Goal: Find specific page/section: Find specific page/section

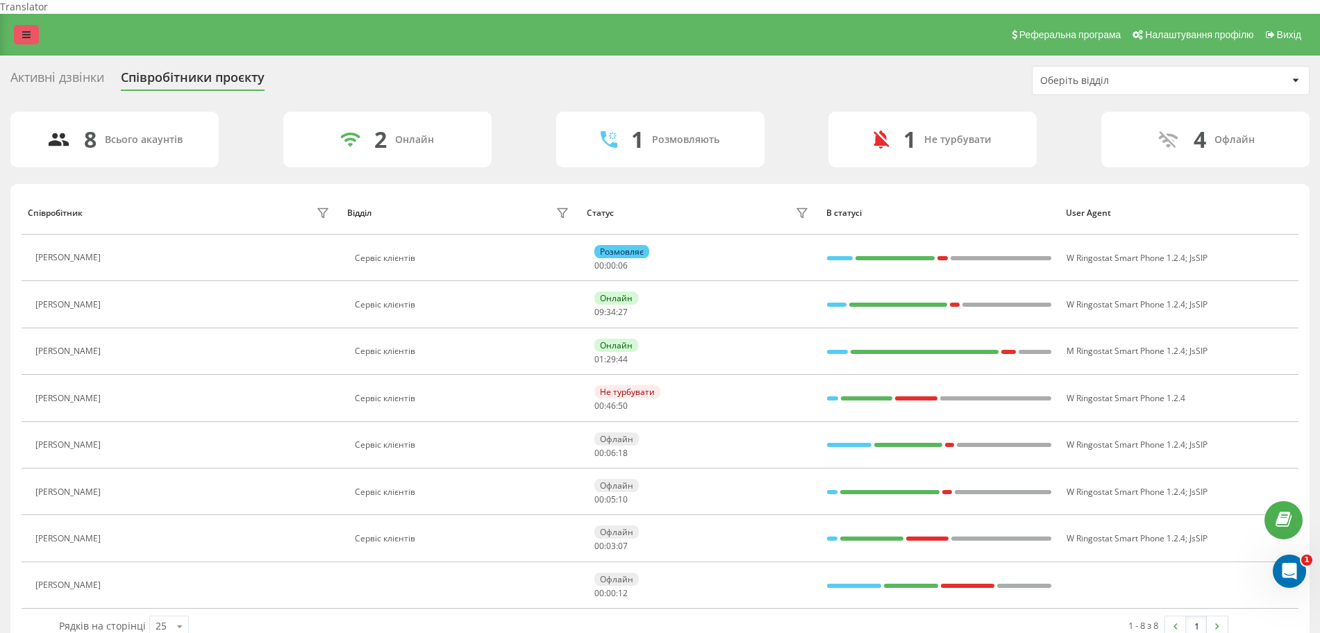
click at [26, 26] on link at bounding box center [26, 34] width 25 height 19
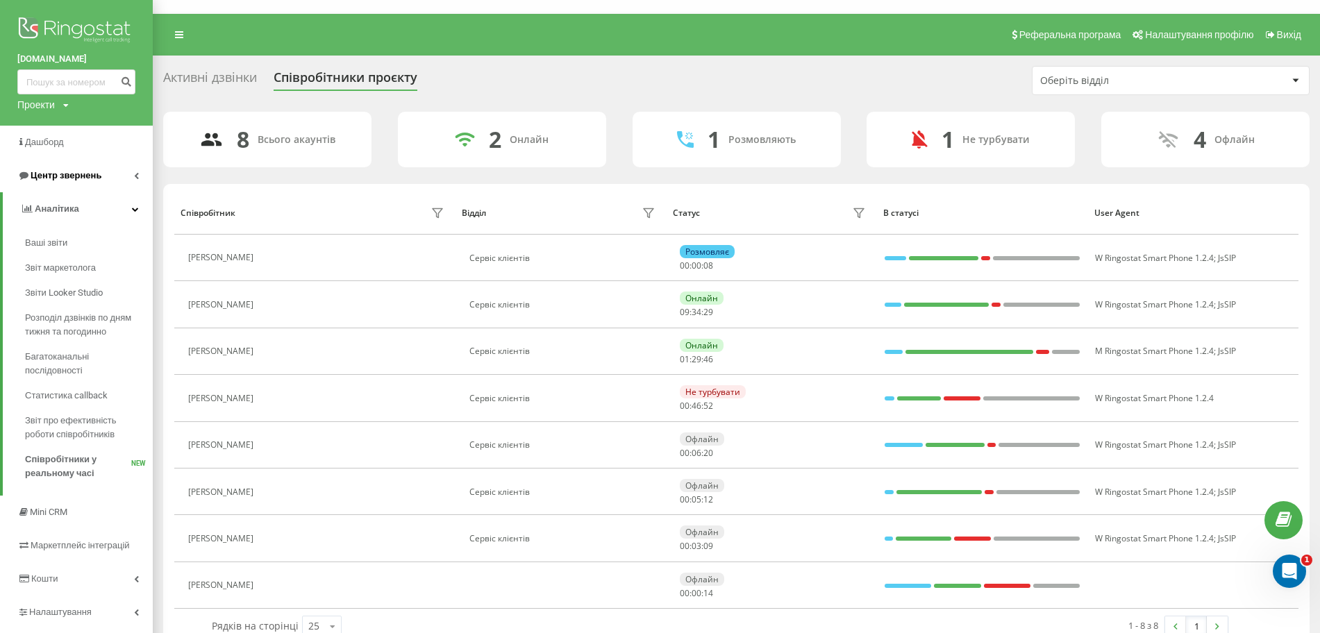
click at [80, 176] on span "Центр звернень" at bounding box center [66, 175] width 71 height 10
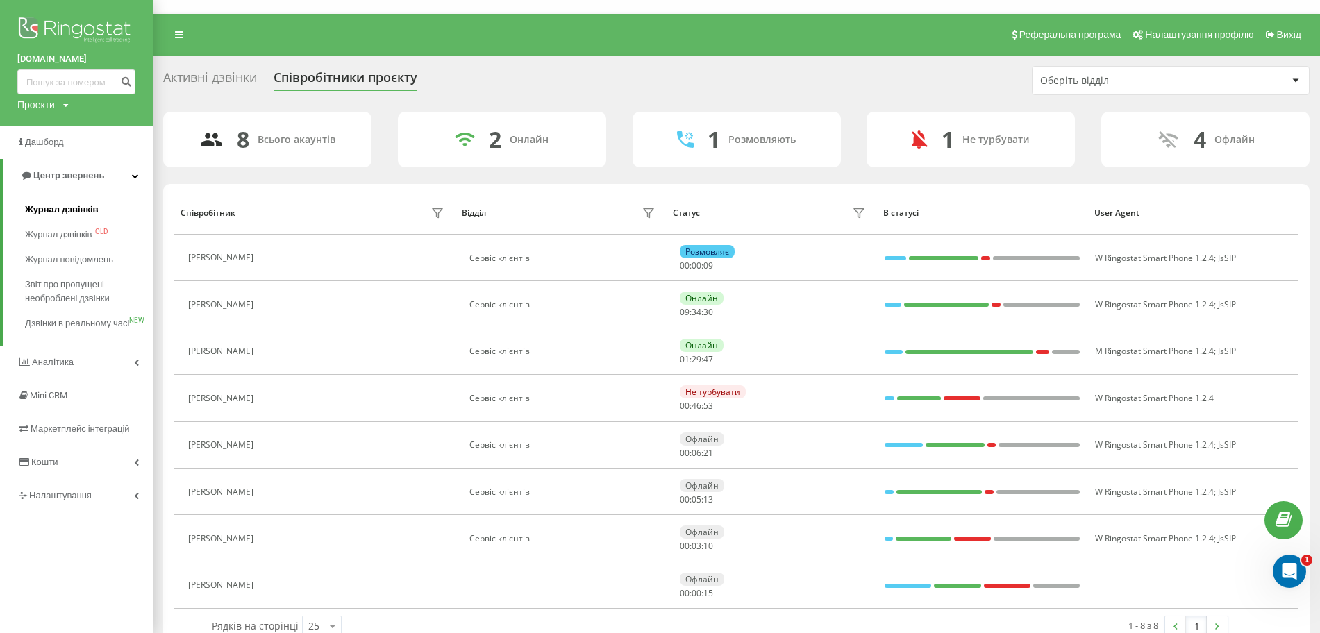
click at [82, 208] on span "Журнал дзвінків" at bounding box center [62, 210] width 74 height 14
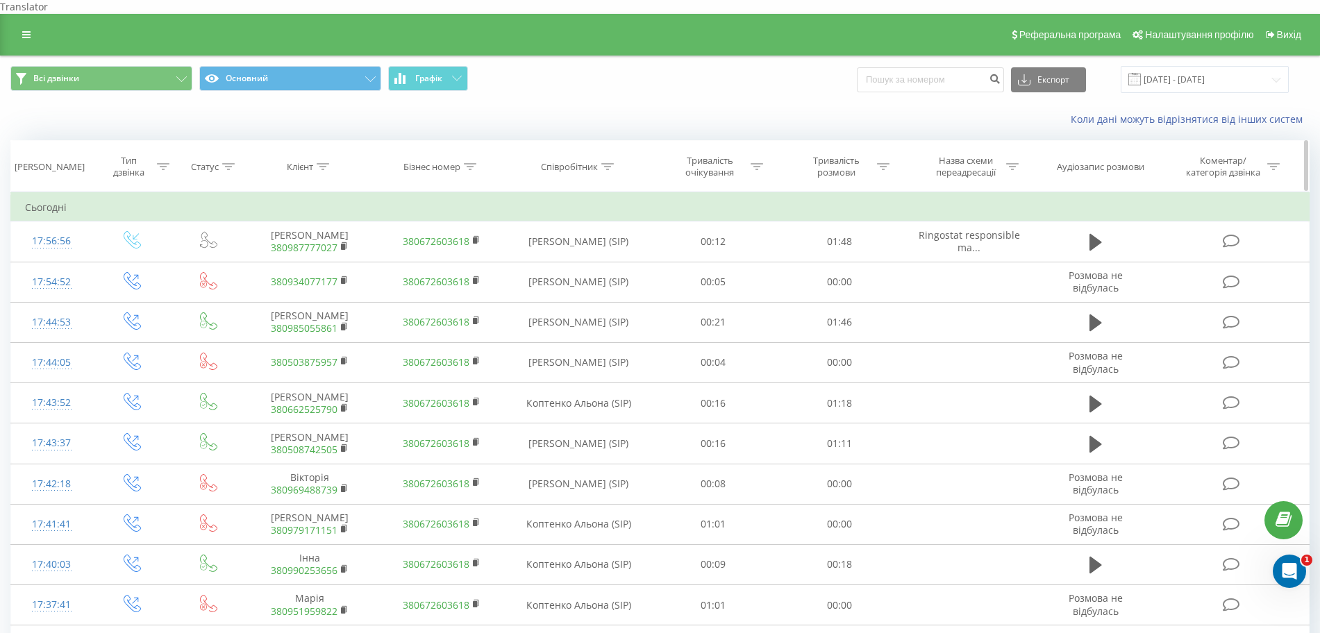
click at [168, 161] on div at bounding box center [163, 167] width 13 height 12
click at [156, 262] on div "Введіть значення" at bounding box center [125, 267] width 99 height 11
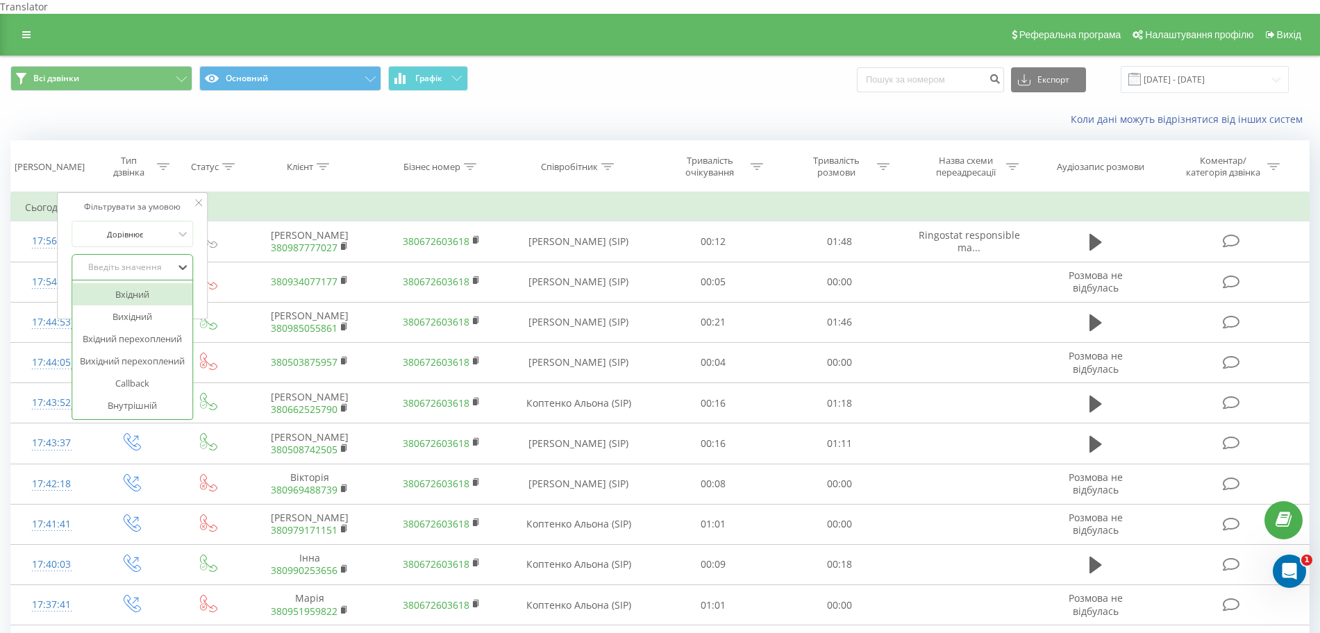
click at [127, 283] on div "Вхідний" at bounding box center [132, 294] width 121 height 22
click at [155, 285] on span "OK" at bounding box center [161, 296] width 39 height 22
